Goal: Task Accomplishment & Management: Use online tool/utility

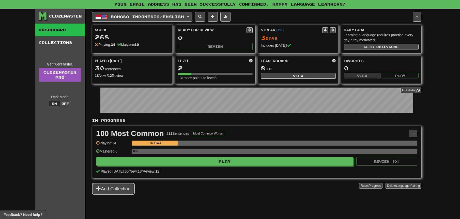
click at [124, 189] on button "Add Collection" at bounding box center [113, 189] width 43 height 12
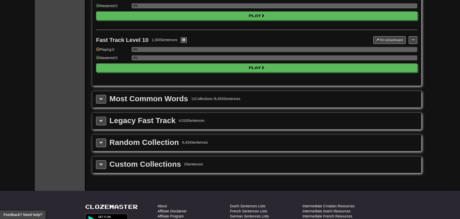
scroll to position [490, 0]
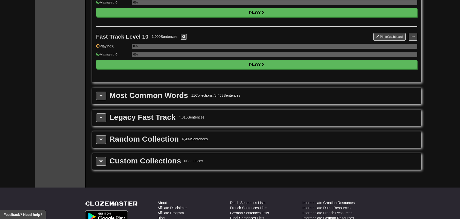
click at [173, 98] on div "Most Common Words" at bounding box center [148, 96] width 78 height 8
click at [99, 95] on button at bounding box center [101, 96] width 10 height 9
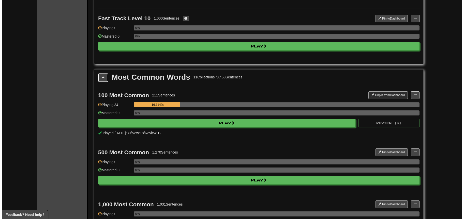
scroll to position [512, 0]
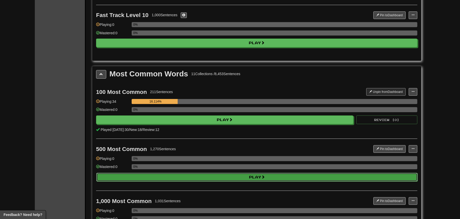
click at [286, 177] on button "Play" at bounding box center [256, 177] width 321 height 9
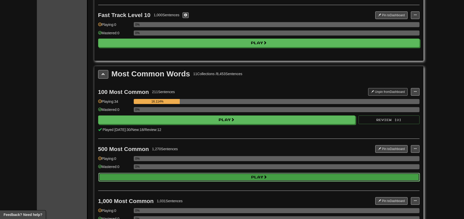
select select "**"
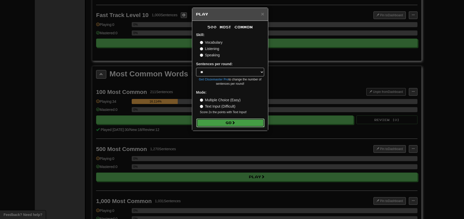
click at [239, 120] on button "Go" at bounding box center [230, 123] width 68 height 9
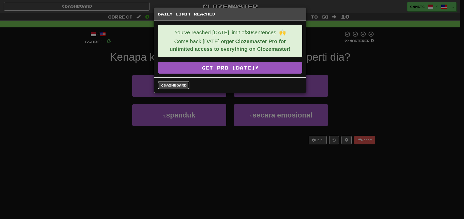
click at [177, 86] on link "Dashboard" at bounding box center [173, 86] width 31 height 8
